Goal: Communication & Community: Answer question/provide support

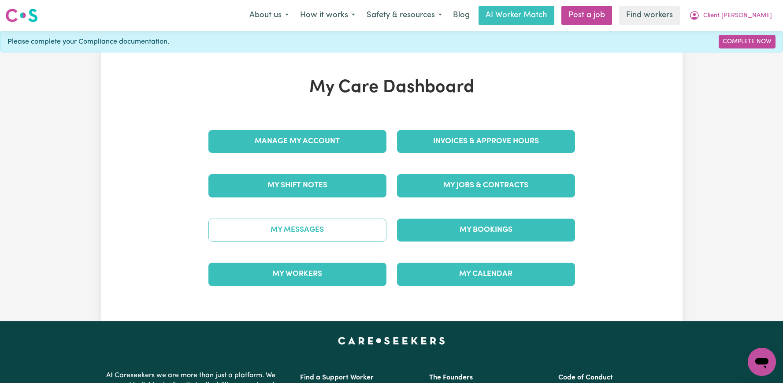
click at [336, 237] on link "My Messages" at bounding box center [297, 230] width 178 height 23
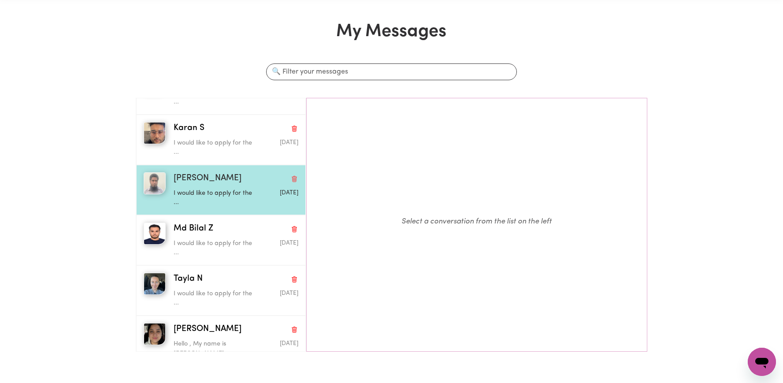
scroll to position [149, 0]
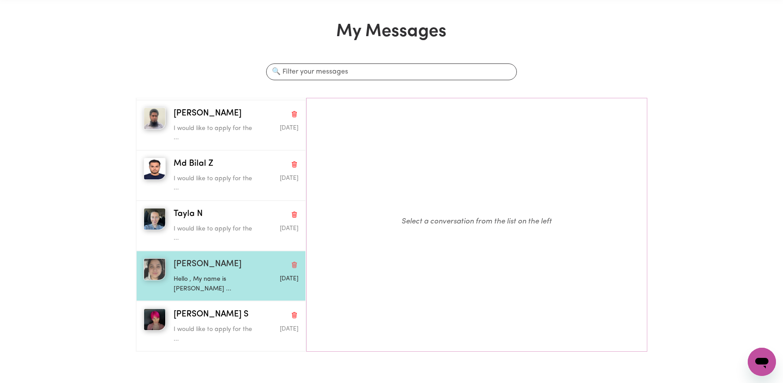
click at [237, 273] on div "Hello , My name is Shayleah I ..." at bounding box center [215, 282] width 83 height 22
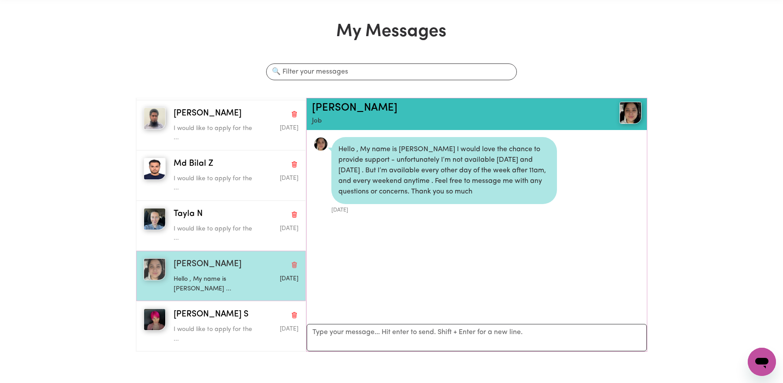
scroll to position [5, 0]
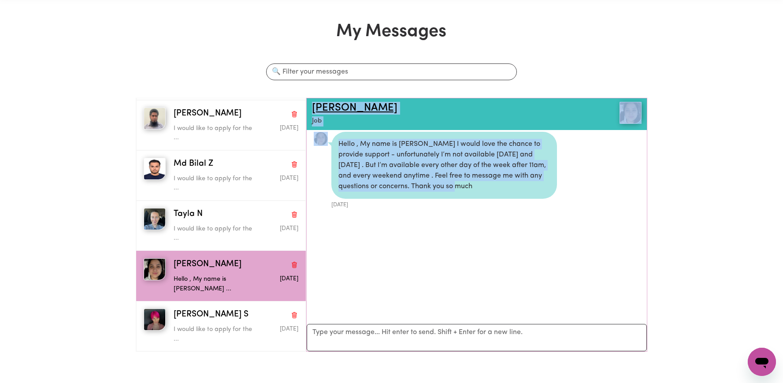
drag, startPoint x: 507, startPoint y: 185, endPoint x: 313, endPoint y: 109, distance: 208.2
click at [313, 109] on div "Shayleah P Job Hello , My name is Shayleah I would love the chance to provide s…" at bounding box center [476, 225] width 341 height 254
copy div "Shayleah P Job Hello , My name is Shayleah I would love the chance to provide s…"
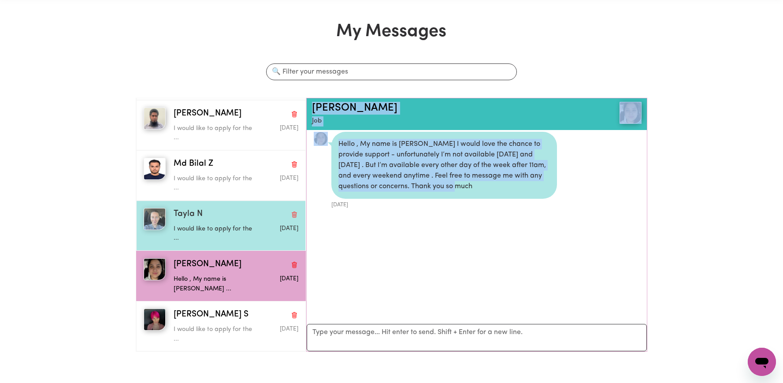
click at [208, 215] on div "Tayla N" at bounding box center [236, 214] width 125 height 13
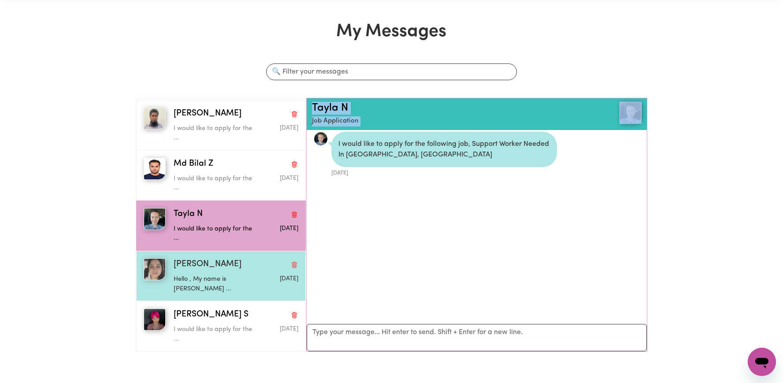
click at [215, 276] on p "Hello , My name is Shayleah I ..." at bounding box center [215, 284] width 83 height 19
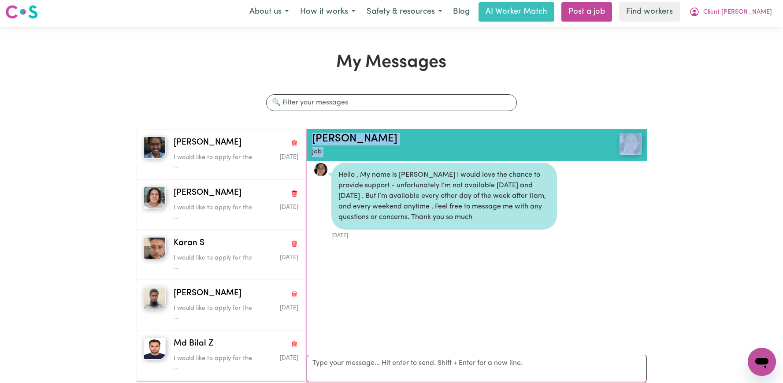
scroll to position [0, 0]
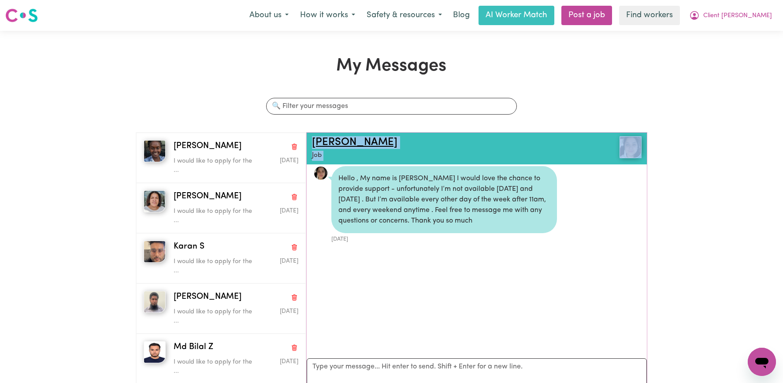
click at [326, 144] on link "Shayleah P" at bounding box center [354, 142] width 85 height 11
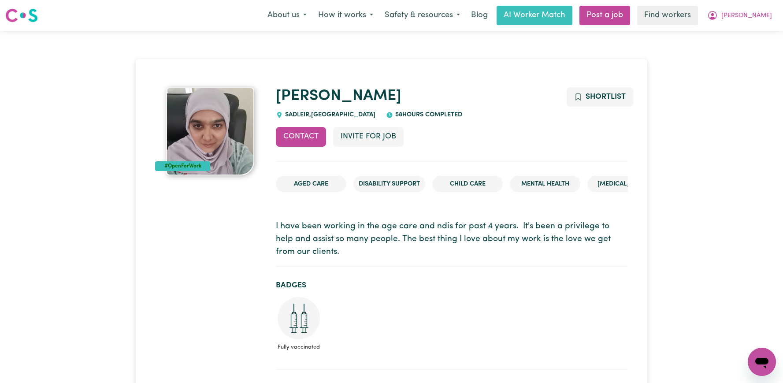
click at [761, 19] on span "[PERSON_NAME]" at bounding box center [746, 16] width 51 height 10
click at [756, 48] on link "Logout" at bounding box center [743, 50] width 70 height 17
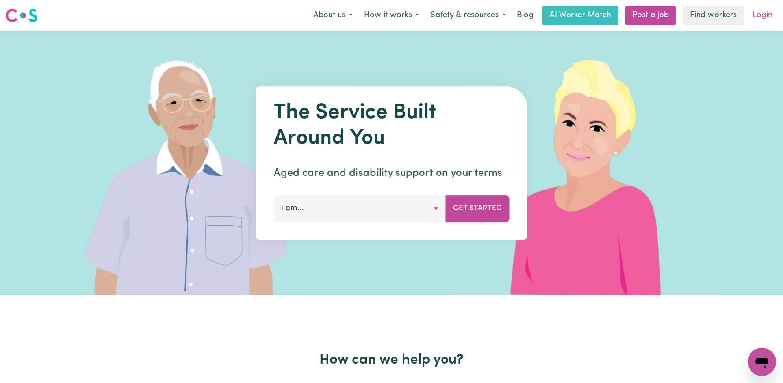
click at [769, 9] on link "Login" at bounding box center [762, 15] width 30 height 19
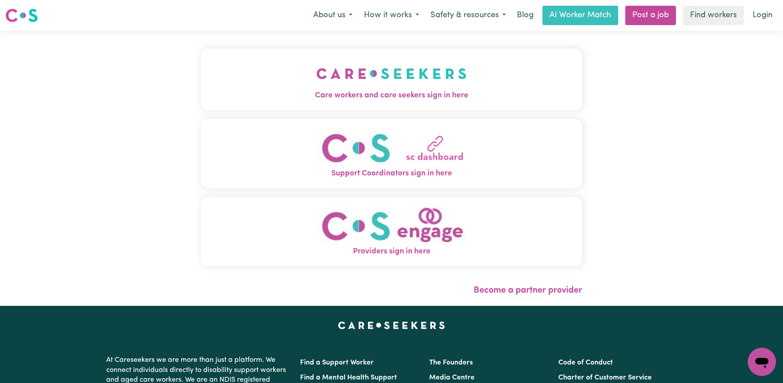
click at [316, 79] on img "Care workers and care seekers sign in here" at bounding box center [391, 73] width 150 height 33
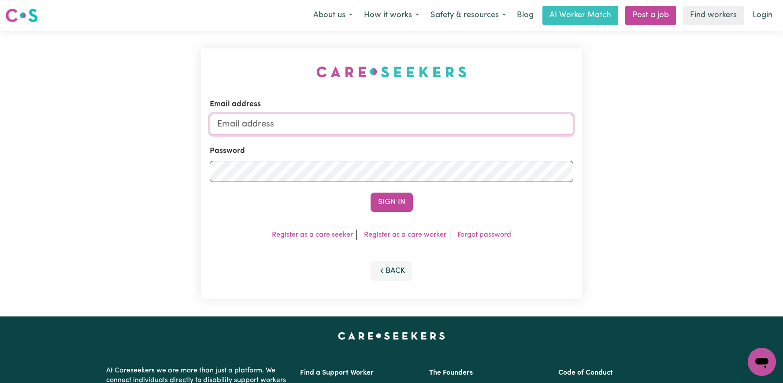
type input "superuser~ClientHorsleyMCS@careseekers.com.au"
drag, startPoint x: 493, startPoint y: 130, endPoint x: 264, endPoint y: 126, distance: 228.7
click at [264, 126] on input "superuser~ClientHorsleyMCS@careseekers.com.au" at bounding box center [392, 124] width 364 height 21
click at [371, 193] on button "Sign In" at bounding box center [392, 202] width 42 height 19
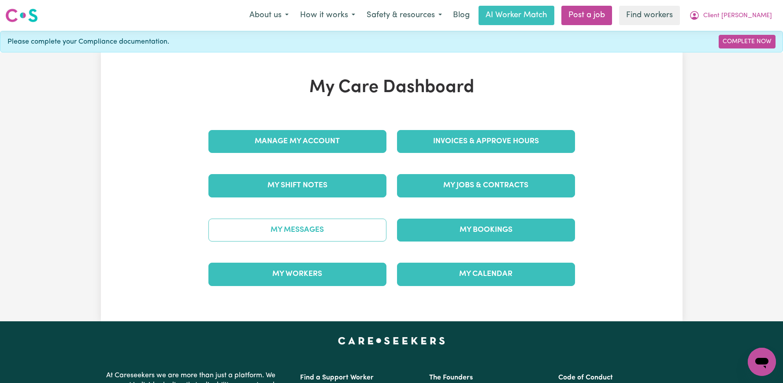
click at [302, 234] on link "My Messages" at bounding box center [297, 230] width 178 height 23
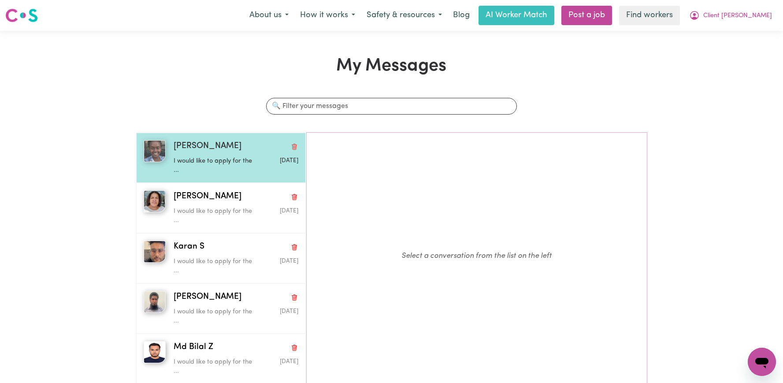
click at [231, 160] on p "I would like to apply for the ..." at bounding box center [215, 165] width 83 height 19
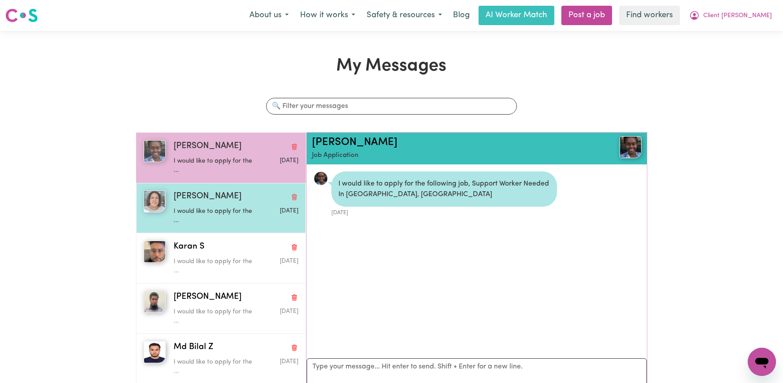
scroll to position [5, 0]
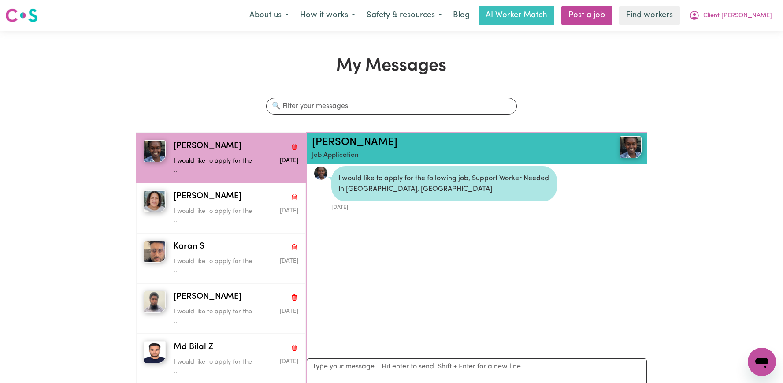
click at [338, 135] on div "Ruth R Job Application" at bounding box center [477, 149] width 340 height 32
click at [334, 139] on link "Ruth R" at bounding box center [354, 142] width 85 height 11
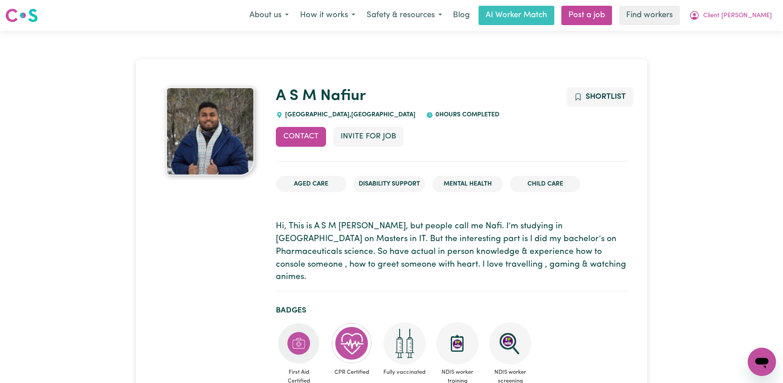
click at [218, 167] on img at bounding box center [210, 131] width 88 height 88
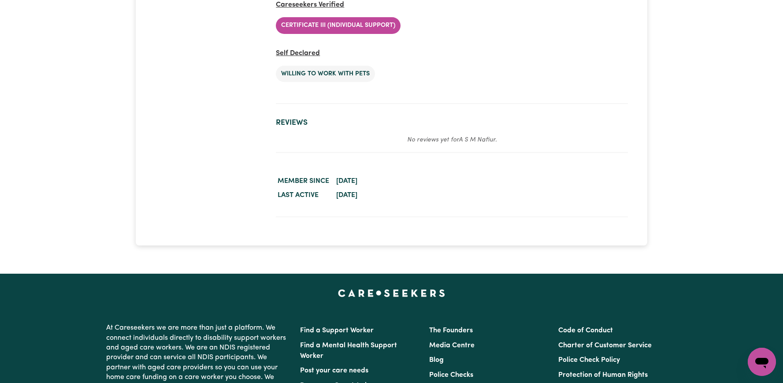
scroll to position [1546, 0]
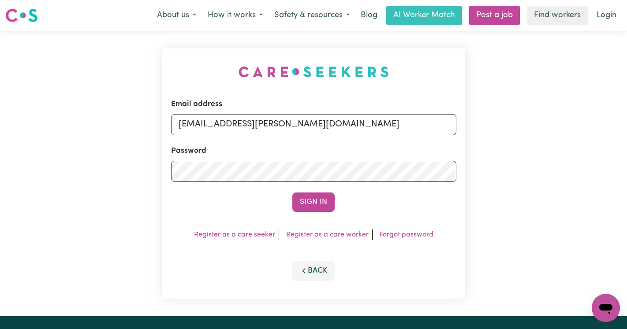
drag, startPoint x: 417, startPoint y: 123, endPoint x: 226, endPoint y: 125, distance: 191.3
click at [226, 125] on input "[EMAIL_ADDRESS][PERSON_NAME][DOMAIN_NAME]" at bounding box center [313, 124] width 285 height 21
type input "[EMAIL_ADDRESS][DOMAIN_NAME]"
click at [292, 193] on button "Sign In" at bounding box center [313, 202] width 42 height 19
